Goal: Information Seeking & Learning: Learn about a topic

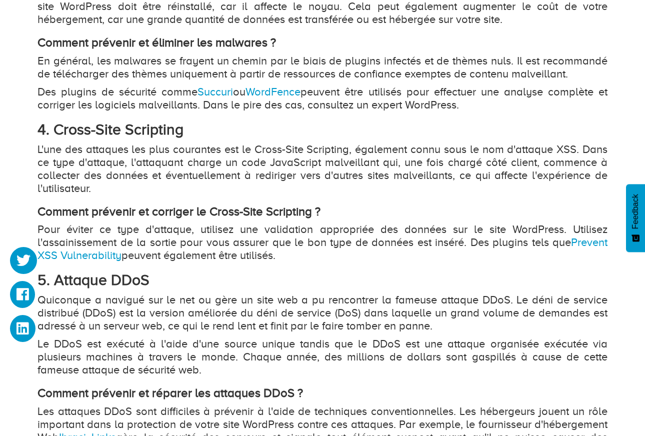
scroll to position [1499, 0]
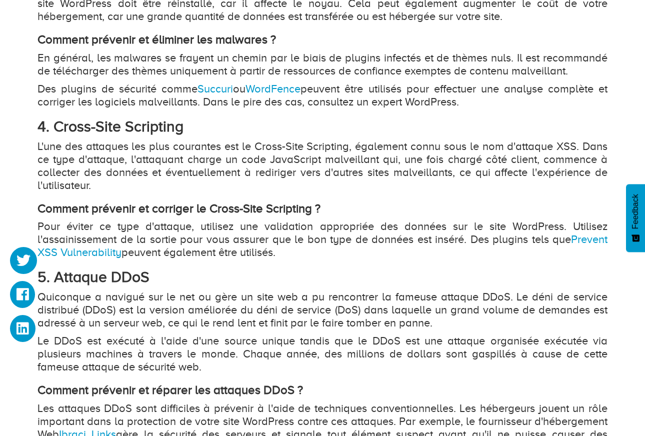
drag, startPoint x: 36, startPoint y: 125, endPoint x: 308, endPoint y: 254, distance: 301.1
drag, startPoint x: 308, startPoint y: 254, endPoint x: 290, endPoint y: 258, distance: 17.8
click at [290, 258] on p "Pour éviter ce type d'attaque, utilisez une validation appropriée des données s…" at bounding box center [322, 239] width 570 height 39
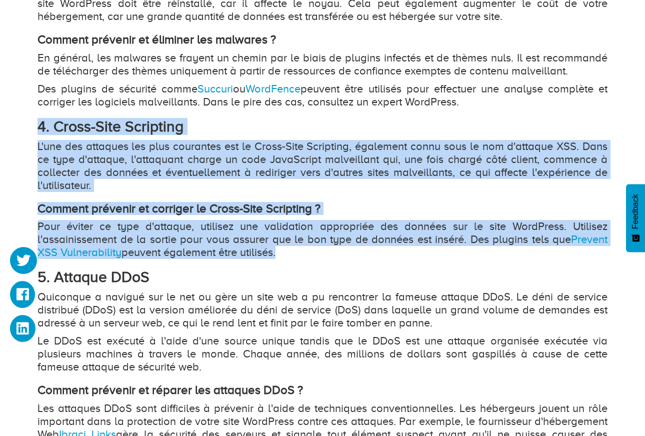
drag, startPoint x: 290, startPoint y: 258, endPoint x: -39, endPoint y: 124, distance: 355.4
click at [0, 124] on html "Hébergement Web Hébergement VPS Nom de domaine Dooryze Blog Connexion" at bounding box center [322, 4] width 645 height 3007
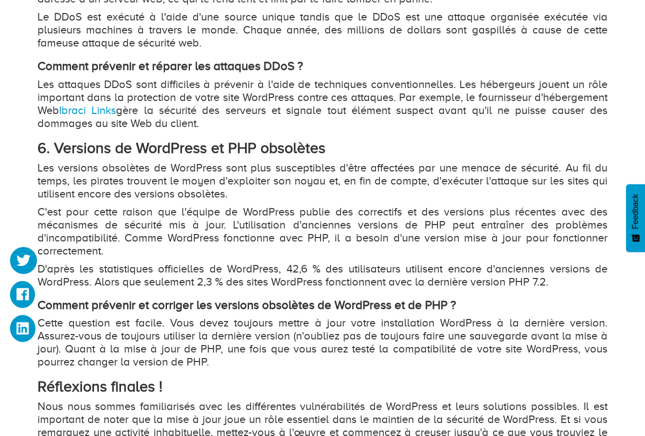
scroll to position [1849, 0]
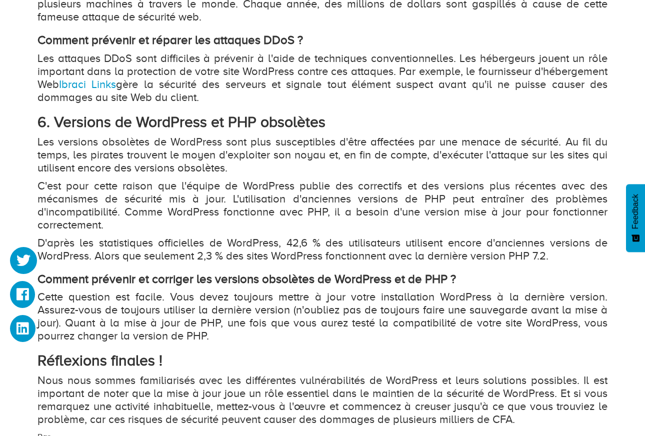
click at [164, 122] on strong "6. Versions de WordPress et PHP obsolètes" at bounding box center [181, 121] width 288 height 17
click at [164, 123] on strong "6. Versions de WordPress et PHP obsolètes" at bounding box center [181, 121] width 288 height 17
drag, startPoint x: 164, startPoint y: 123, endPoint x: 187, endPoint y: 140, distance: 28.6
click at [187, 140] on p "Les versions obsolètes de WordPress sont plus susceptibles d'être affectées par…" at bounding box center [322, 154] width 570 height 39
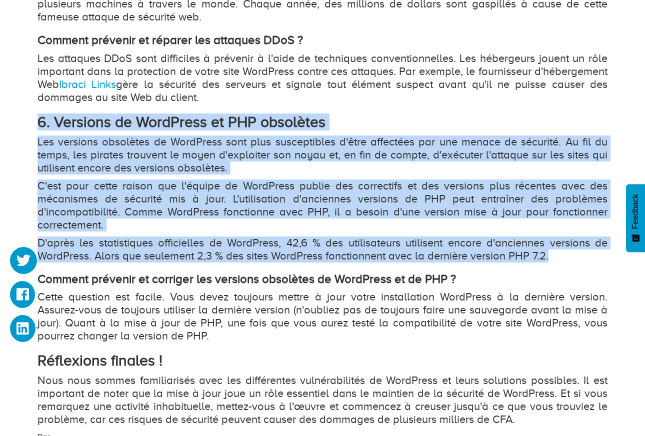
drag, startPoint x: 37, startPoint y: 120, endPoint x: 566, endPoint y: 259, distance: 546.7
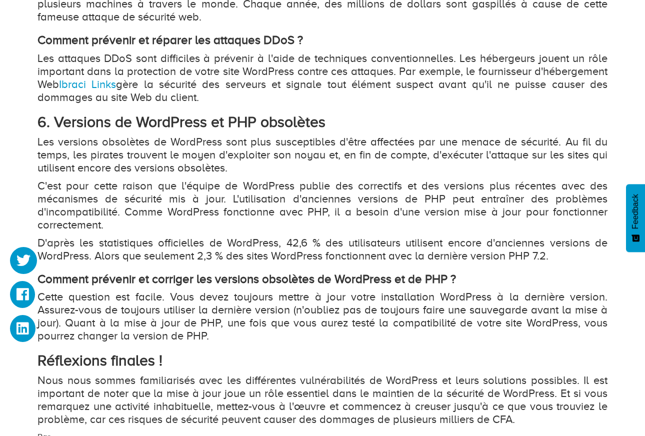
drag, startPoint x: 566, startPoint y: 259, endPoint x: 550, endPoint y: 267, distance: 17.9
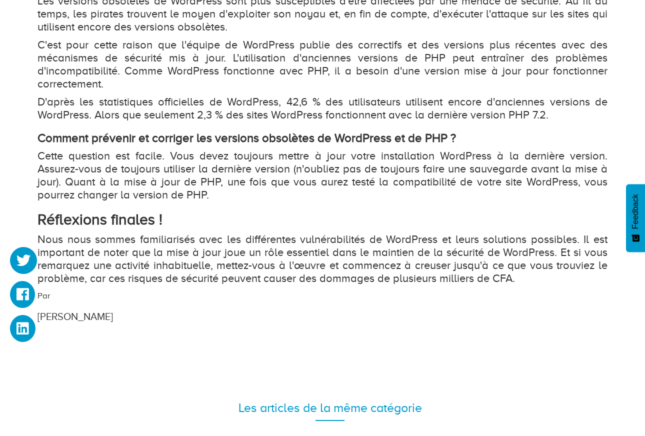
scroll to position [1999, 0]
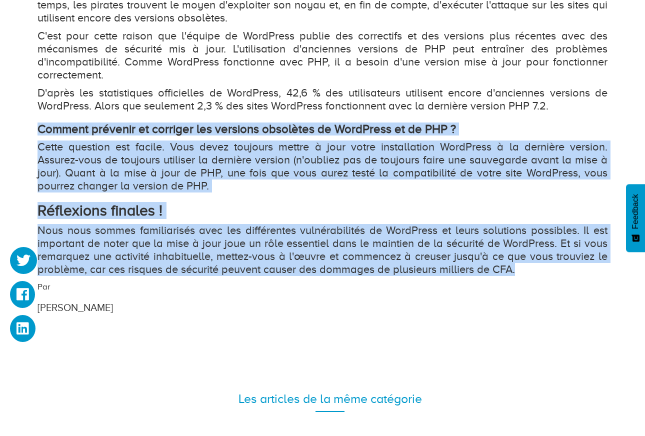
drag, startPoint x: 38, startPoint y: 127, endPoint x: 528, endPoint y: 268, distance: 510.1
click at [192, 226] on p "Nous nous sommes familiarisés avec les différentes vulnérabilités de WordPress …" at bounding box center [322, 250] width 570 height 52
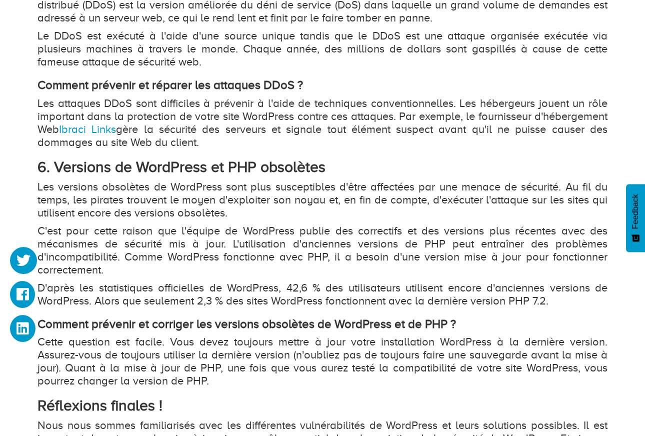
scroll to position [1799, 0]
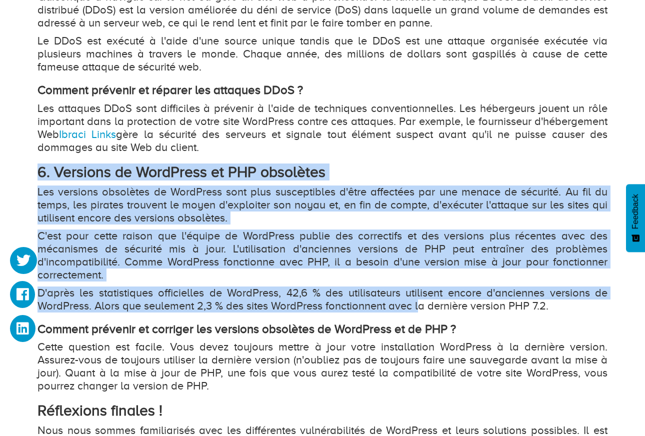
drag, startPoint x: 39, startPoint y: 171, endPoint x: 422, endPoint y: 305, distance: 405.4
click at [171, 201] on p "Les versions obsolètes de WordPress sont plus susceptibles d'être affectées par…" at bounding box center [322, 204] width 570 height 39
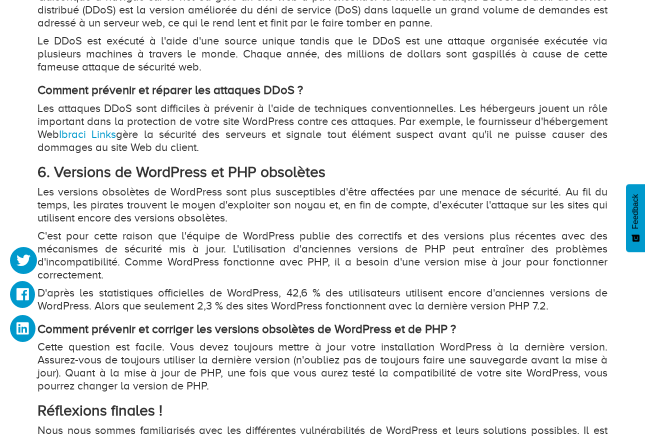
click at [56, 149] on p "Les attaques DDoS sont difficiles à prévenir à l'aide de techniques conventionn…" at bounding box center [322, 128] width 570 height 52
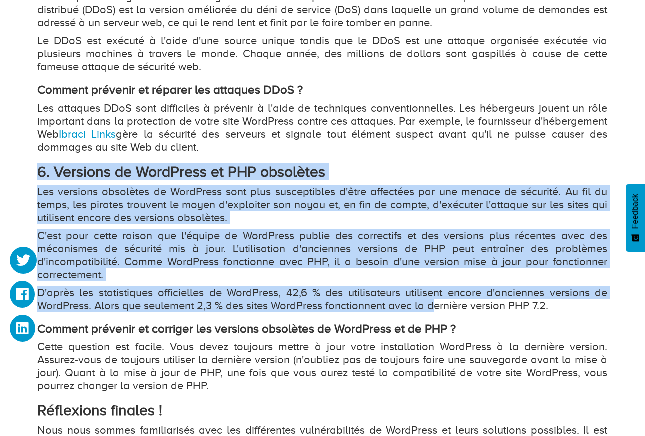
drag, startPoint x: 33, startPoint y: 170, endPoint x: 435, endPoint y: 300, distance: 422.9
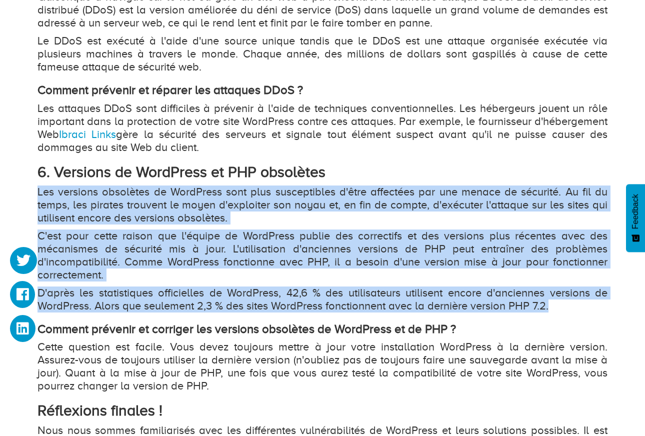
drag, startPoint x: 557, startPoint y: 310, endPoint x: -29, endPoint y: 183, distance: 599.7
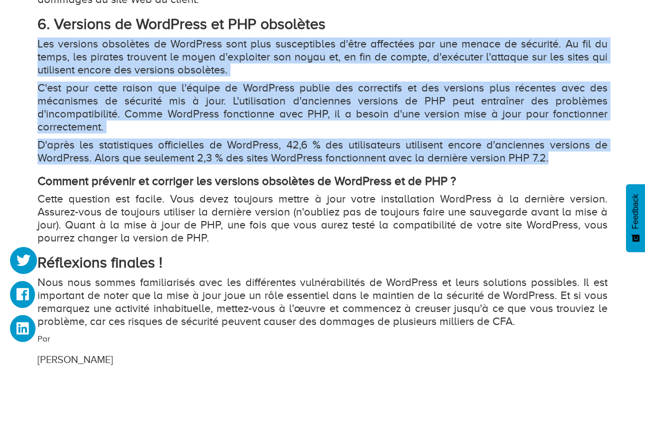
scroll to position [1949, 0]
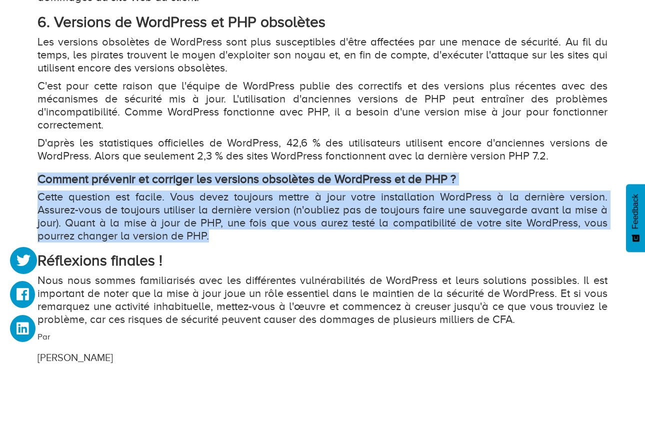
drag, startPoint x: 42, startPoint y: 176, endPoint x: 229, endPoint y: 240, distance: 197.6
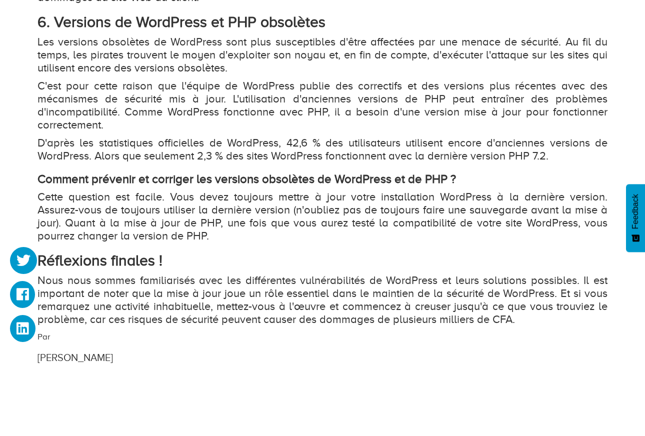
drag, startPoint x: 229, startPoint y: 240, endPoint x: 216, endPoint y: 254, distance: 19.1
click at [216, 254] on h2 "Réflexions finales !" at bounding box center [322, 260] width 570 height 16
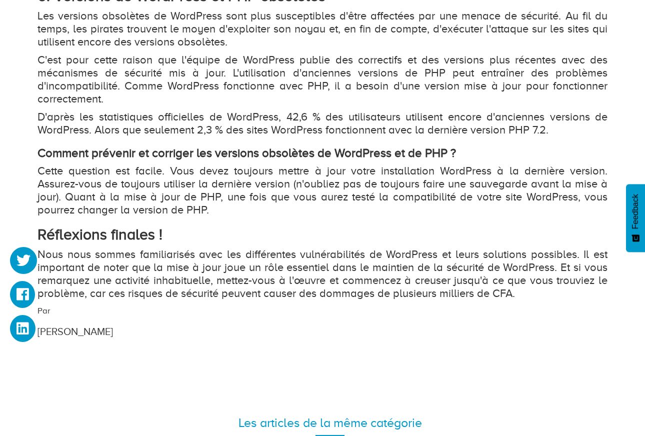
scroll to position [2149, 0]
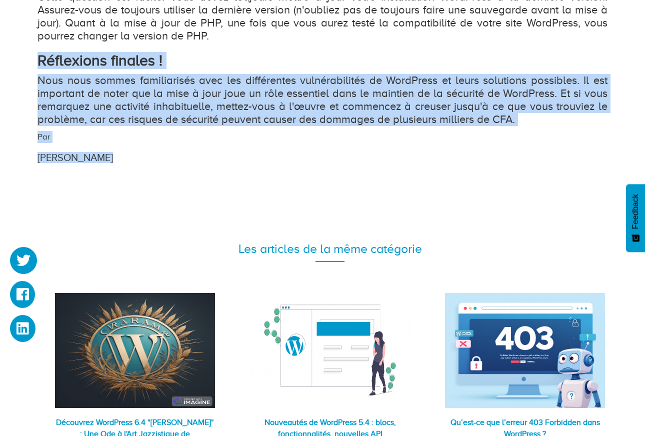
drag, startPoint x: 25, startPoint y: 60, endPoint x: 106, endPoint y: 157, distance: 126.3
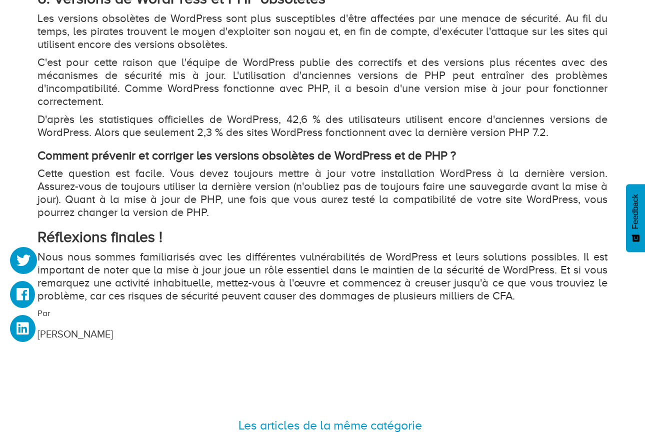
scroll to position [1899, 0]
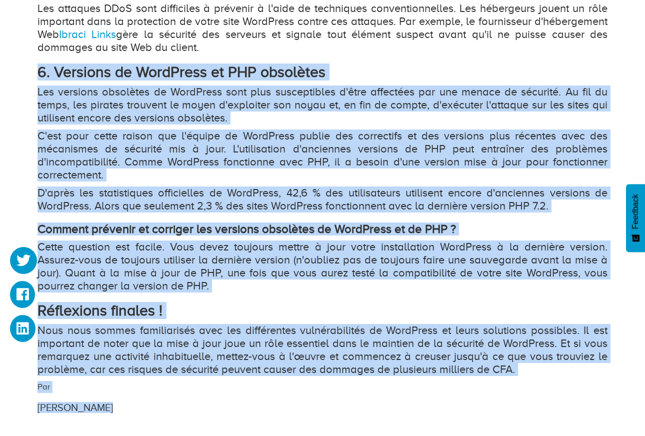
drag, startPoint x: 30, startPoint y: 60, endPoint x: 213, endPoint y: 401, distance: 387.5
drag, startPoint x: 213, startPoint y: 401, endPoint x: 211, endPoint y: 396, distance: 5.6
click at [211, 398] on div "Par [PERSON_NAME]" at bounding box center [273, 398] width 487 height 34
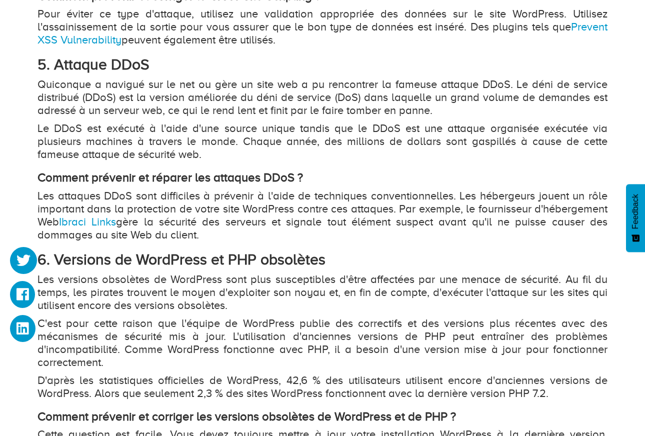
scroll to position [1699, 0]
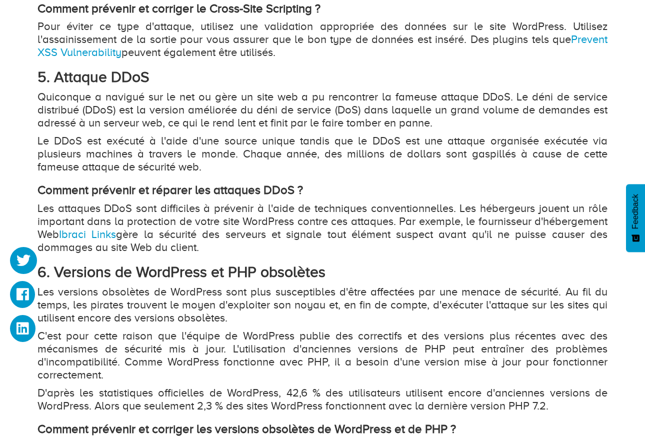
drag, startPoint x: 39, startPoint y: 95, endPoint x: 201, endPoint y: 250, distance: 224.8
drag, startPoint x: 201, startPoint y: 250, endPoint x: 111, endPoint y: 278, distance: 94.1
click at [111, 278] on strong "6. Versions de WordPress et PHP obsolètes" at bounding box center [181, 271] width 288 height 17
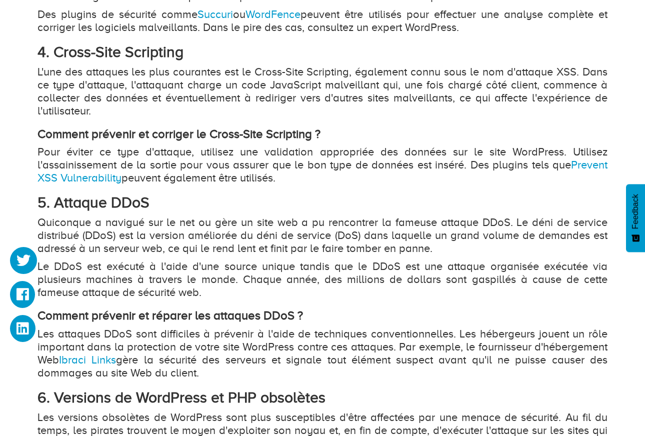
scroll to position [1549, 0]
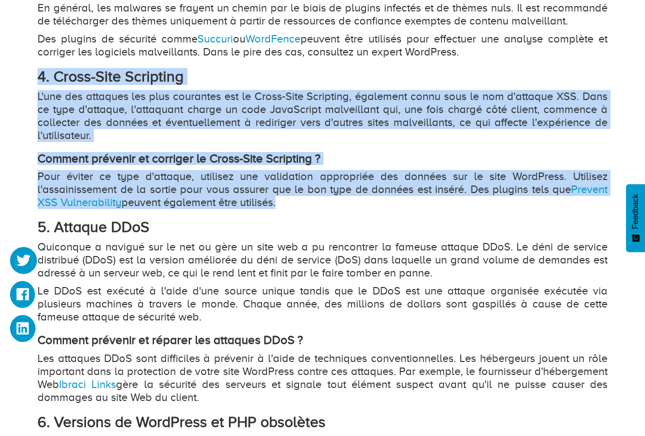
drag, startPoint x: 28, startPoint y: 106, endPoint x: 18, endPoint y: 210, distance: 103.9
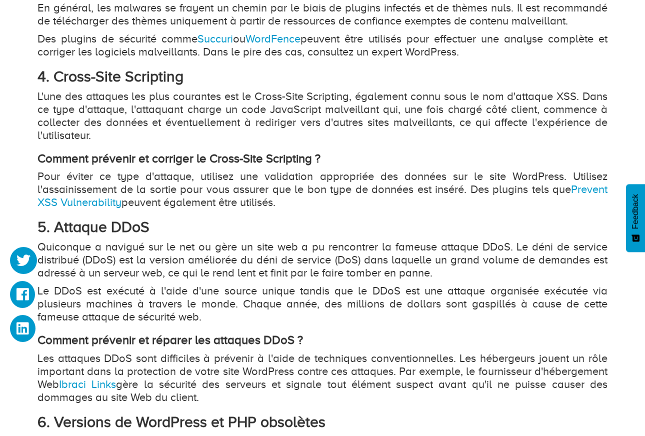
drag, startPoint x: 18, startPoint y: 210, endPoint x: 127, endPoint y: 213, distance: 108.5
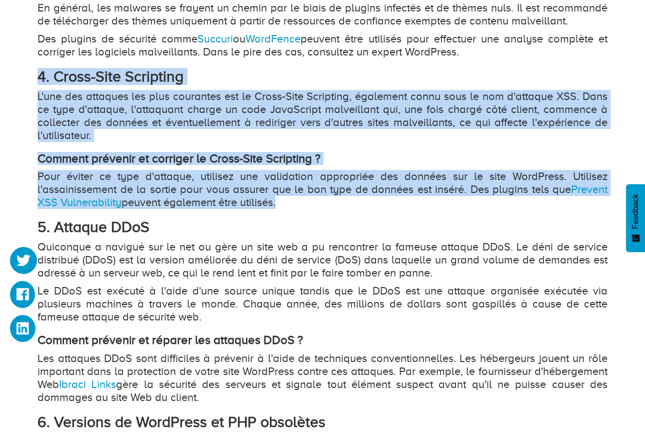
drag, startPoint x: 32, startPoint y: 79, endPoint x: 32, endPoint y: 212, distance: 132.4
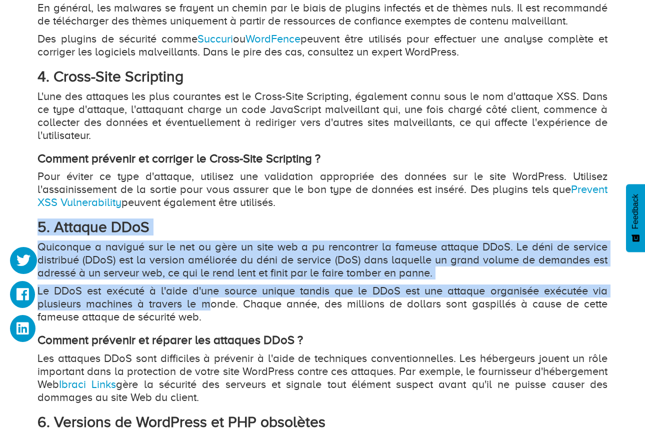
drag, startPoint x: 27, startPoint y: 228, endPoint x: 207, endPoint y: 305, distance: 196.2
click at [237, 221] on h2 "5. Attaque DDoS" at bounding box center [322, 227] width 570 height 16
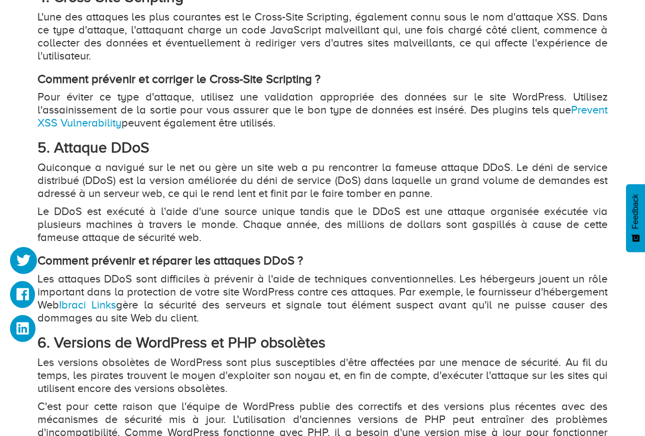
scroll to position [1649, 0]
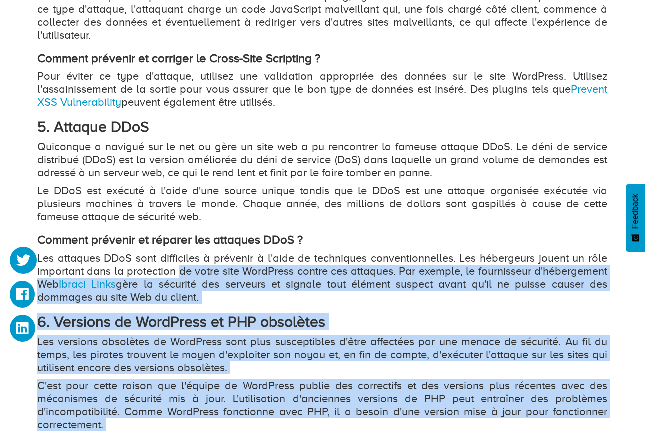
drag, startPoint x: 36, startPoint y: 240, endPoint x: 179, endPoint y: 277, distance: 147.6
drag, startPoint x: 179, startPoint y: 277, endPoint x: 234, endPoint y: 294, distance: 58.0
click at [234, 294] on p "Les attaques DDoS sont difficiles à prévenir à l'aide de techniques conventionn…" at bounding box center [322, 278] width 570 height 52
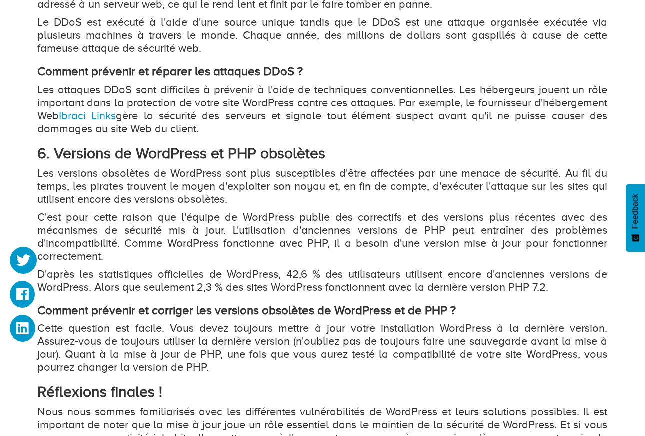
scroll to position [1799, 0]
